Goal: Task Accomplishment & Management: Manage account settings

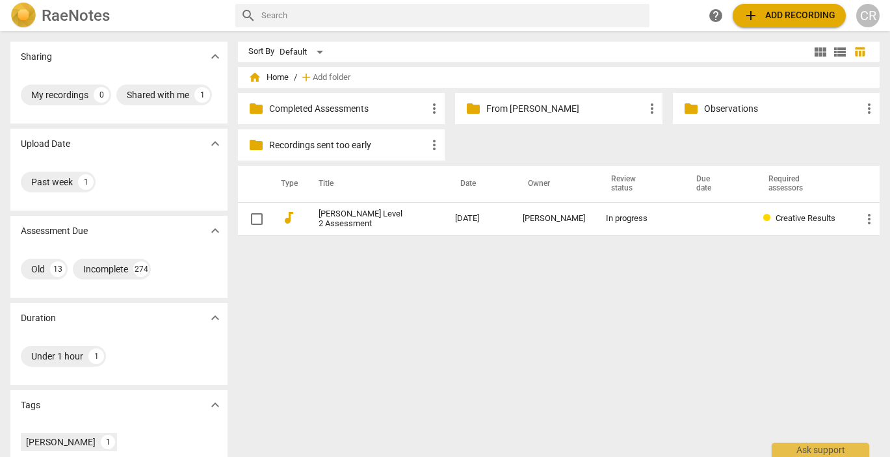
click at [862, 19] on div "CR" at bounding box center [867, 15] width 23 height 23
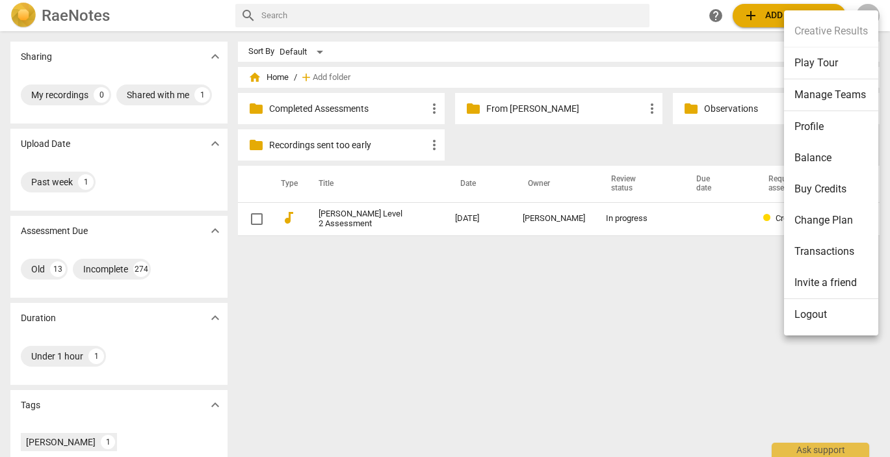
click at [814, 98] on li "Manage Teams" at bounding box center [831, 95] width 94 height 32
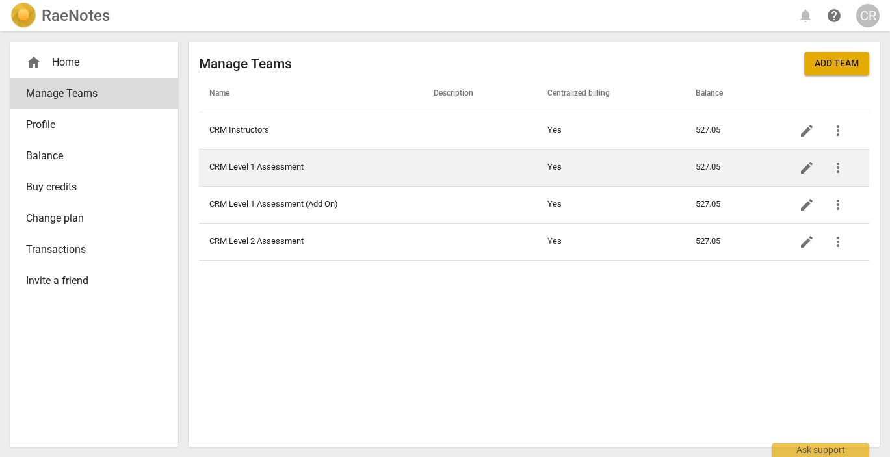
click at [600, 166] on td "Yes" at bounding box center [611, 167] width 148 height 37
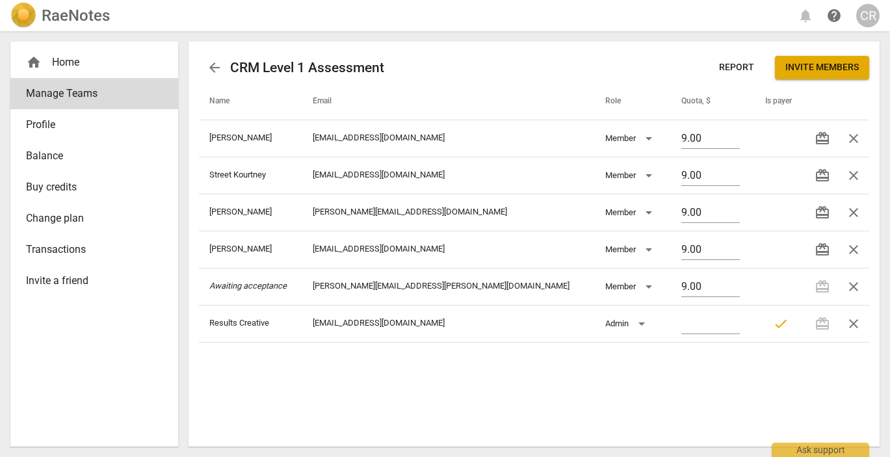
click at [213, 68] on span "arrow_back" at bounding box center [215, 68] width 16 height 16
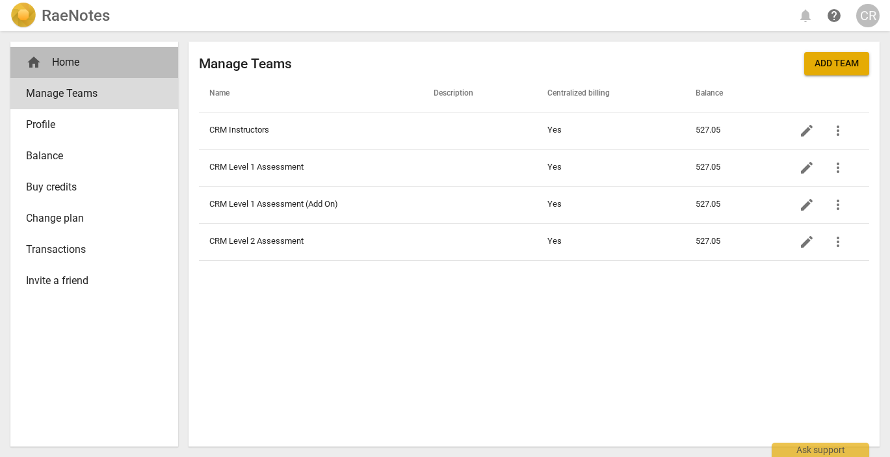
click at [64, 60] on div "home Home" at bounding box center [89, 63] width 126 height 16
